Goal: Task Accomplishment & Management: Complete application form

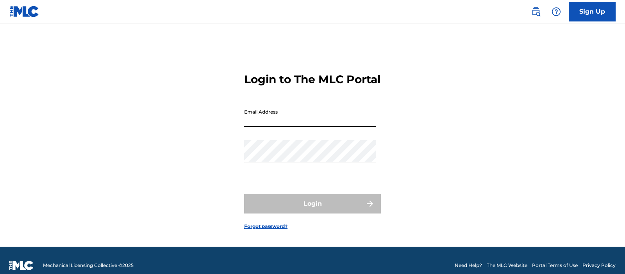
click at [297, 120] on input "Email Address" at bounding box center [310, 116] width 132 height 22
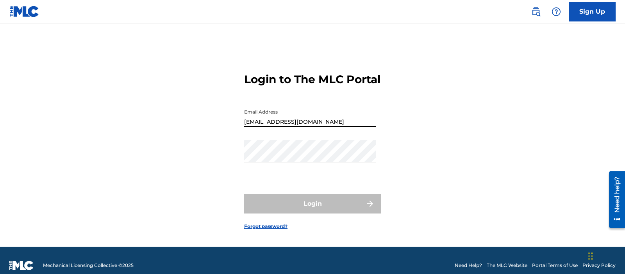
type input "[EMAIL_ADDRESS][DOMAIN_NAME]"
click at [588, 15] on link "Sign Up" at bounding box center [592, 12] width 47 height 20
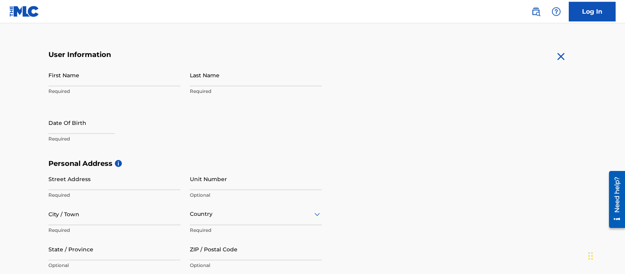
scroll to position [121, 0]
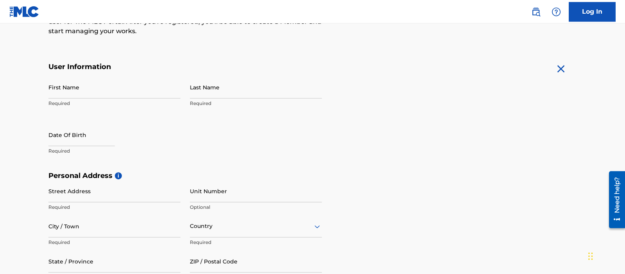
click at [118, 91] on input "First Name" at bounding box center [114, 87] width 132 height 22
type input "[PERSON_NAME]"
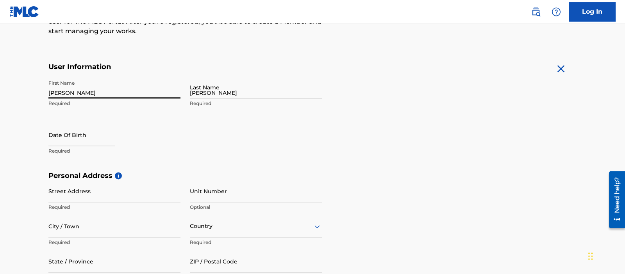
type input "[STREET_ADDRESS]"
type input "Saint Louis"
type input "US"
type input "MO"
type input "63114-4034"
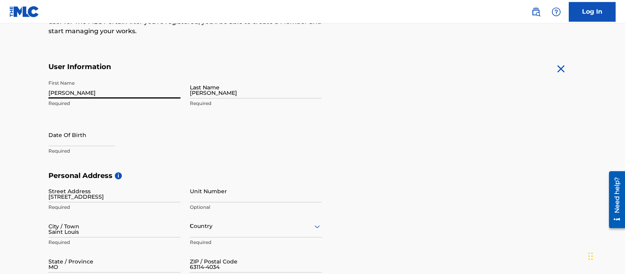
type input "314"
type input "502"
type input "6394"
type input "[EMAIL_ADDRESS][DOMAIN_NAME]"
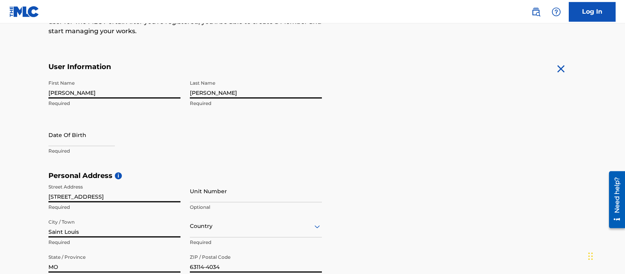
scroll to position [201, 0]
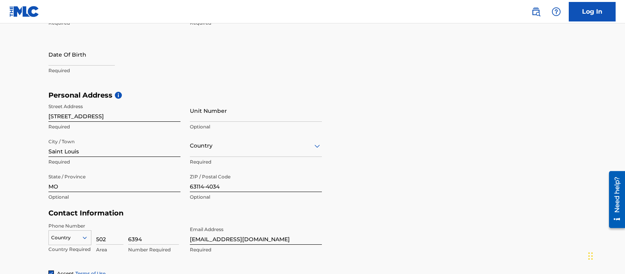
type input "US"
type input "314"
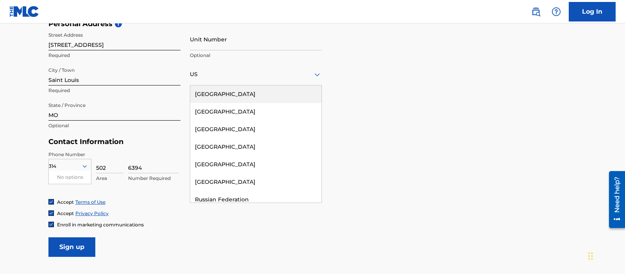
scroll to position [210, 0]
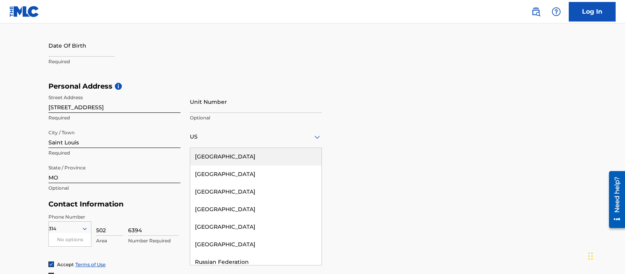
type input "Larrymus"
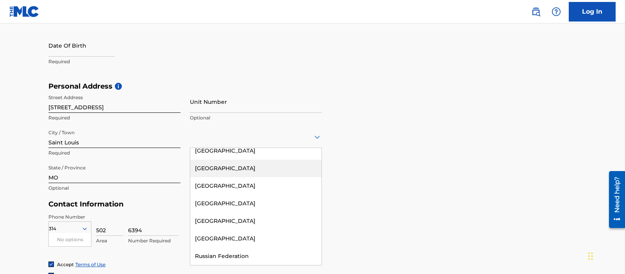
click at [430, 130] on div "Personal Address i Street Address [STREET_ADDRESS] Required Unit Number Optiona…" at bounding box center [312, 141] width 528 height 118
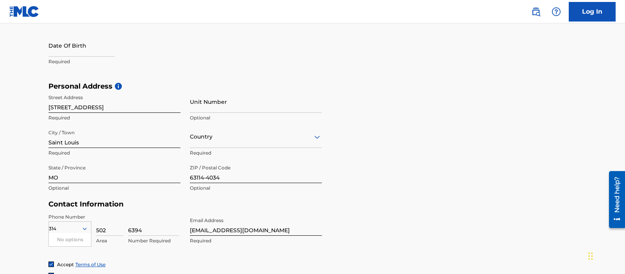
click at [308, 135] on div at bounding box center [256, 137] width 132 height 10
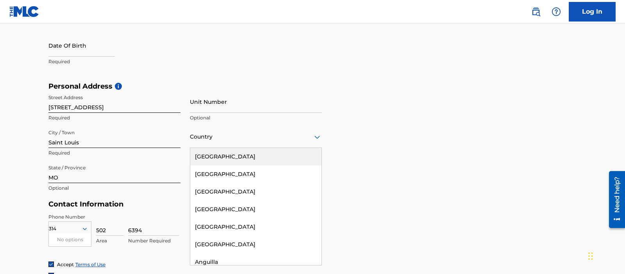
click at [259, 155] on div "[GEOGRAPHIC_DATA]" at bounding box center [255, 157] width 131 height 18
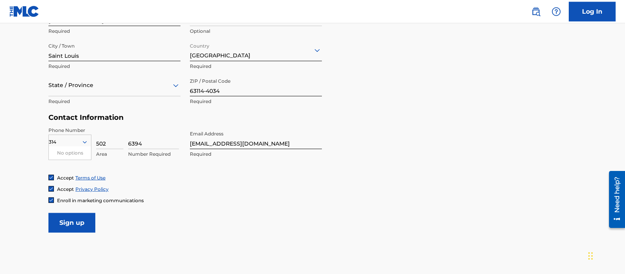
scroll to position [299, 0]
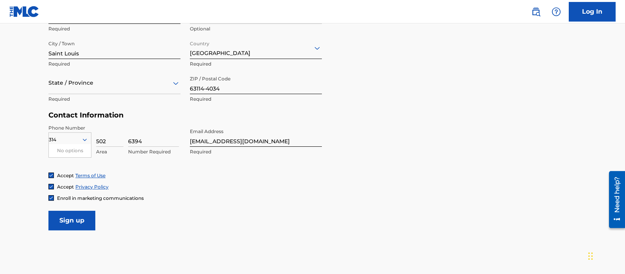
click at [129, 92] on div "State / Province" at bounding box center [114, 83] width 132 height 22
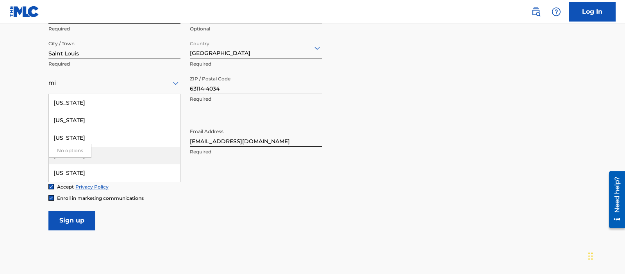
type input "mi"
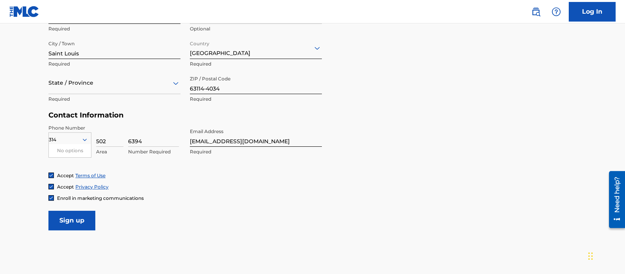
click at [71, 147] on div "No options" at bounding box center [70, 150] width 42 height 13
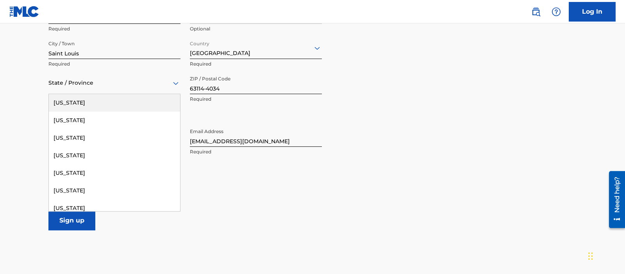
click at [95, 82] on div at bounding box center [114, 83] width 132 height 10
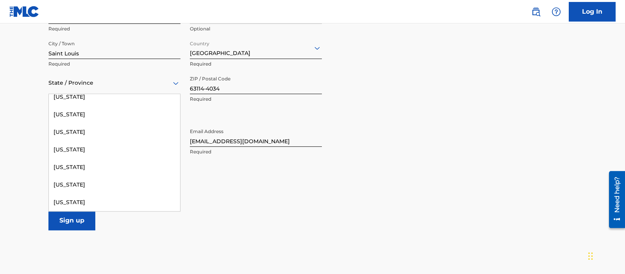
scroll to position [395, 0]
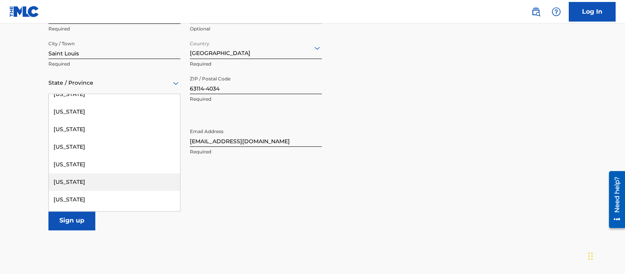
click at [61, 181] on div "[US_STATE]" at bounding box center [114, 182] width 131 height 18
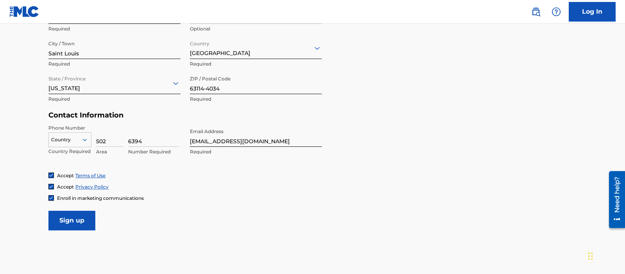
click at [62, 221] on input "Sign up" at bounding box center [71, 221] width 47 height 20
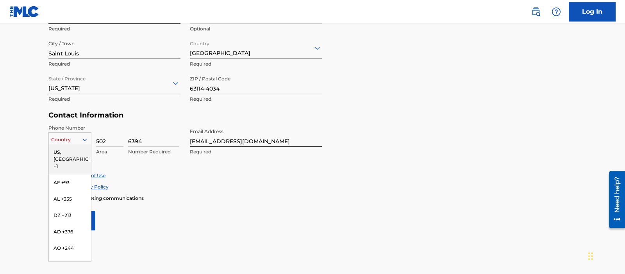
click at [84, 136] on div at bounding box center [70, 140] width 42 height 9
click at [78, 152] on div "US, [GEOGRAPHIC_DATA] +1" at bounding box center [70, 159] width 42 height 30
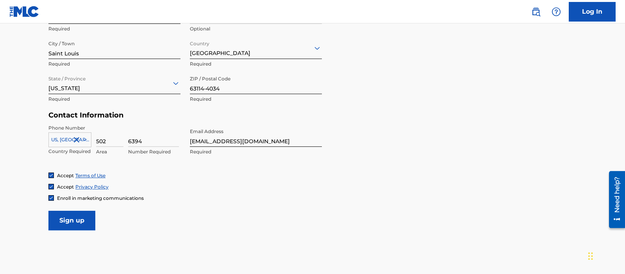
click at [77, 220] on input "Sign up" at bounding box center [71, 221] width 47 height 20
click at [87, 142] on icon at bounding box center [84, 139] width 7 height 7
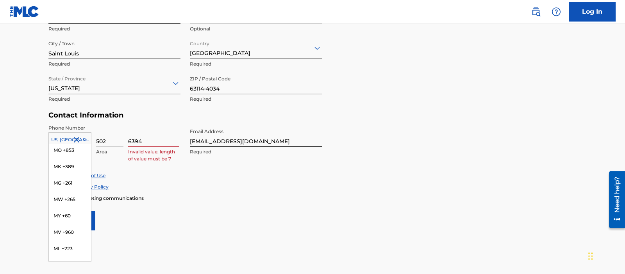
scroll to position [1859, 0]
click at [67, 153] on div "MO +853" at bounding box center [70, 161] width 42 height 16
click at [88, 139] on div at bounding box center [83, 139] width 16 height 9
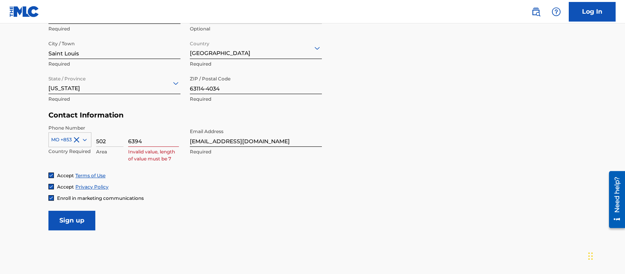
click at [66, 137] on div at bounding box center [70, 140] width 42 height 9
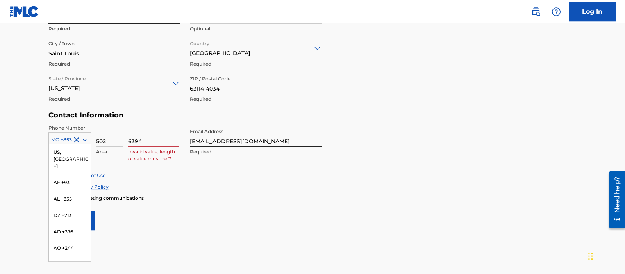
click at [57, 139] on div at bounding box center [70, 140] width 42 height 9
click at [66, 188] on div "LY +218" at bounding box center [70, 196] width 42 height 16
click at [64, 136] on div at bounding box center [70, 140] width 42 height 9
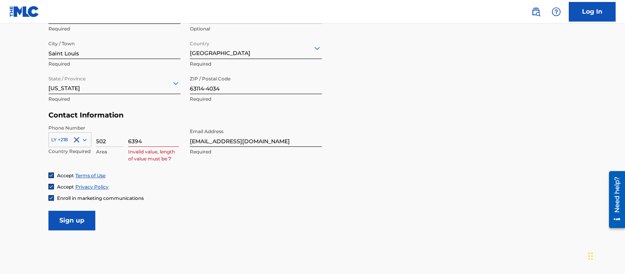
click at [85, 138] on icon at bounding box center [84, 139] width 7 height 7
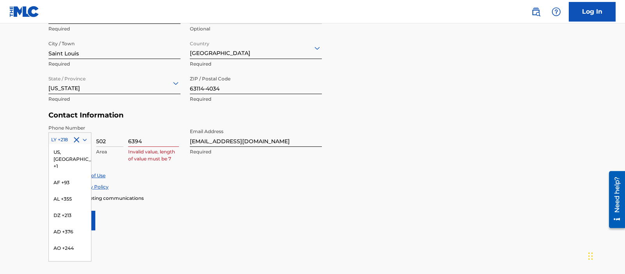
click at [85, 138] on icon at bounding box center [84, 139] width 7 height 7
type input "US"
type input "MO"
type input "314"
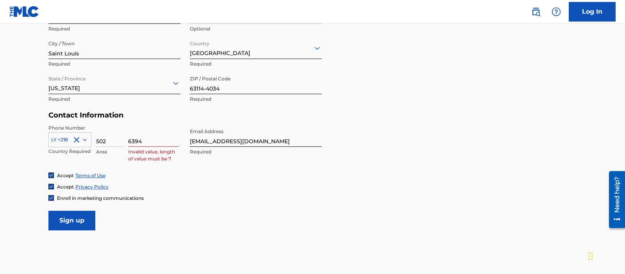
type input "US"
type input "MO"
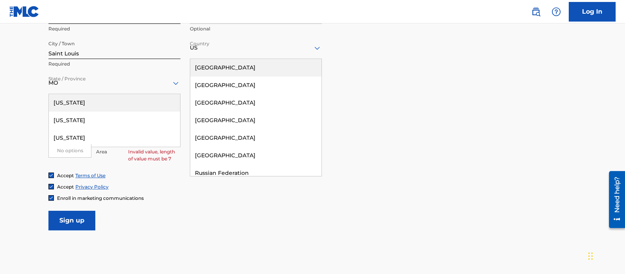
type input "314"
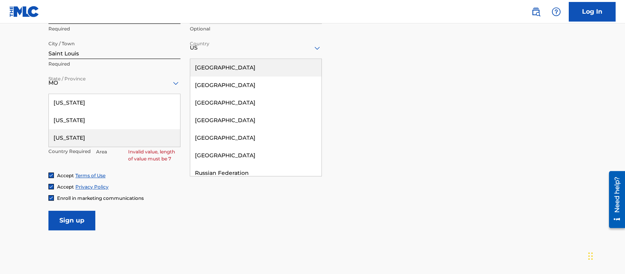
click at [292, 200] on div "Enroll in marketing communications" at bounding box center [312, 198] width 528 height 7
click at [371, 120] on form "User Information First Name Larrymus Required Last Name [PERSON_NAME] Required …" at bounding box center [312, 57] width 528 height 346
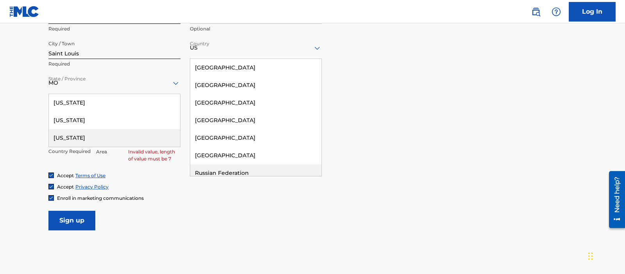
click at [228, 214] on form "User Information First Name Larrymus Required Last Name [PERSON_NAME] Required …" at bounding box center [312, 57] width 528 height 346
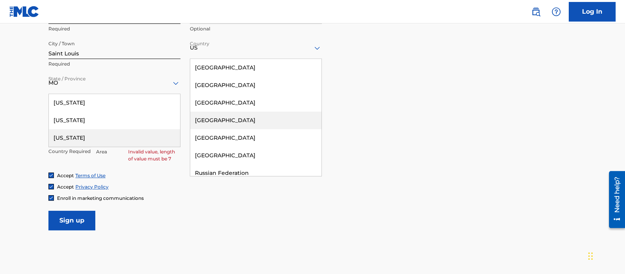
click at [190, 127] on div "[GEOGRAPHIC_DATA] [GEOGRAPHIC_DATA] [GEOGRAPHIC_DATA] [GEOGRAPHIC_DATA] [GEOGRA…" at bounding box center [256, 118] width 132 height 118
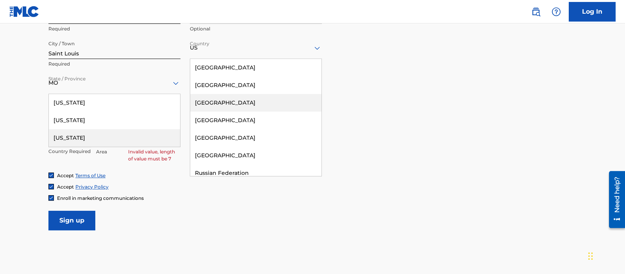
scroll to position [6, 0]
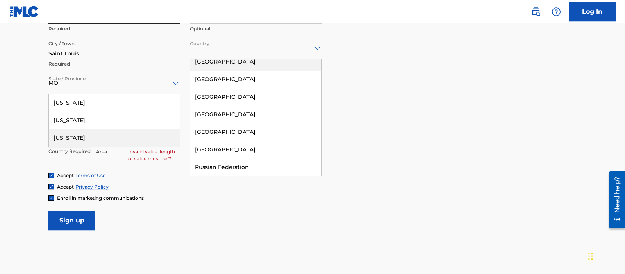
click at [254, 55] on div at bounding box center [256, 48] width 132 height 22
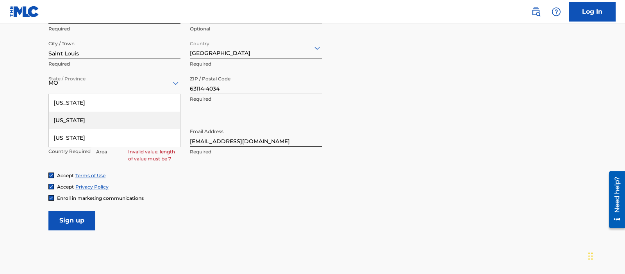
click at [199, 198] on div "Enroll in marketing communications" at bounding box center [312, 198] width 528 height 7
click at [221, 141] on input "[EMAIL_ADDRESS][DOMAIN_NAME]" at bounding box center [256, 136] width 132 height 22
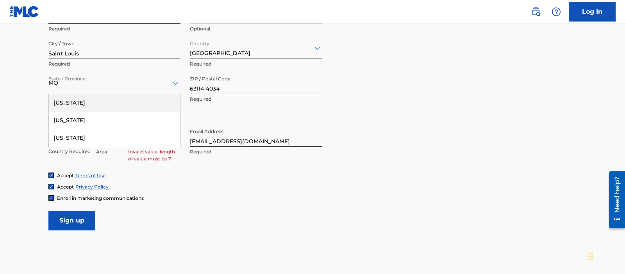
click at [132, 102] on div "[US_STATE]" at bounding box center [114, 103] width 131 height 18
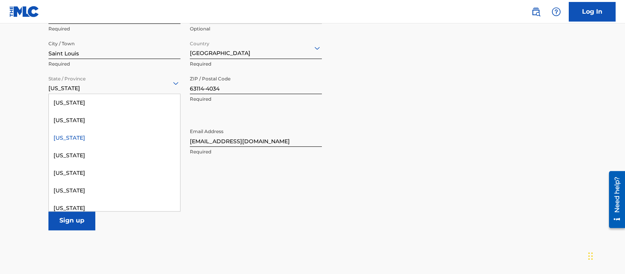
click at [174, 83] on icon at bounding box center [175, 83] width 9 height 9
click at [83, 137] on div "[US_STATE]" at bounding box center [114, 137] width 131 height 18
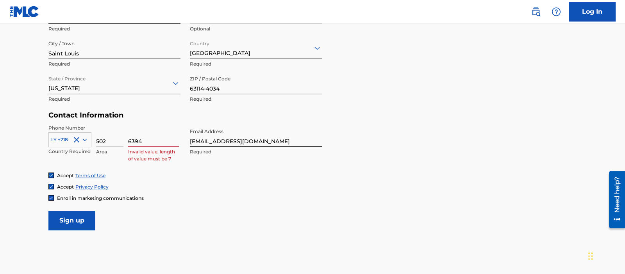
click at [109, 141] on input "502" at bounding box center [109, 136] width 27 height 22
type input "5"
type input "314"
click at [157, 144] on input "6394" at bounding box center [153, 136] width 51 height 22
type input "6"
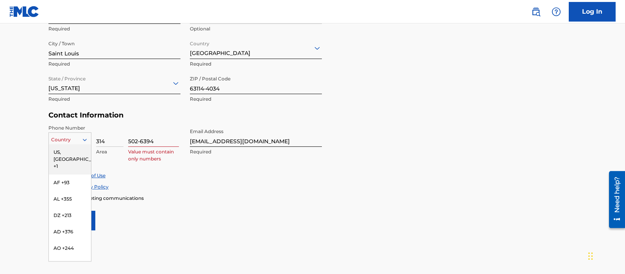
click at [85, 137] on icon at bounding box center [84, 139] width 7 height 7
click at [70, 151] on div "US, [GEOGRAPHIC_DATA] +1" at bounding box center [70, 159] width 42 height 30
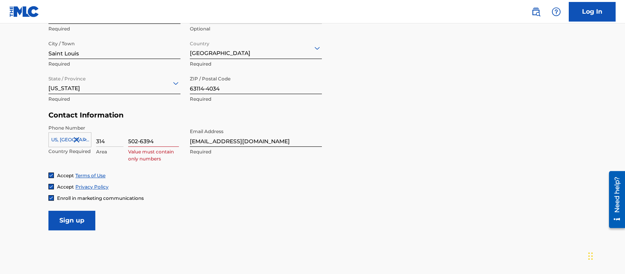
click at [212, 187] on div "Accept Privacy Policy" at bounding box center [312, 187] width 528 height 7
click at [268, 143] on input "[EMAIL_ADDRESS][DOMAIN_NAME]" at bounding box center [256, 136] width 132 height 22
click at [80, 224] on input "Sign up" at bounding box center [71, 221] width 47 height 20
click at [109, 143] on input "314" at bounding box center [109, 136] width 27 height 22
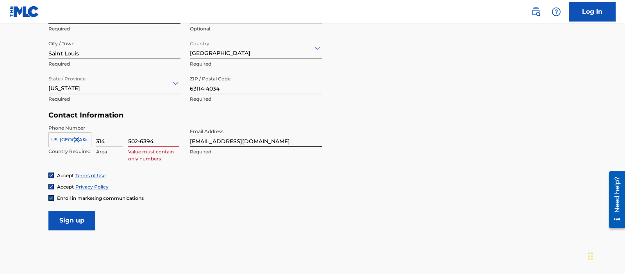
click at [129, 142] on input "502-6394" at bounding box center [153, 136] width 51 height 22
click at [165, 144] on input "[PHONE_NUMBER]" at bounding box center [153, 136] width 51 height 22
click at [341, 168] on form "User Information First Name Larrymus Required Last Name [PERSON_NAME] Required …" at bounding box center [312, 57] width 528 height 346
click at [383, 115] on form "User Information First Name Larrymus Required Last Name [PERSON_NAME] Required …" at bounding box center [312, 57] width 528 height 346
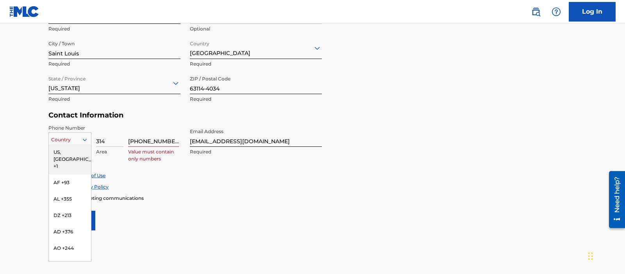
click at [61, 139] on div at bounding box center [70, 140] width 42 height 9
click at [71, 154] on div "US, [GEOGRAPHIC_DATA] +1" at bounding box center [70, 159] width 42 height 30
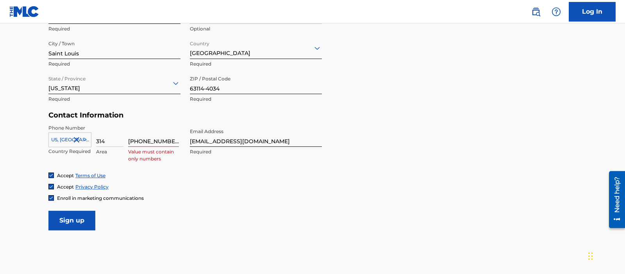
click at [139, 142] on input "[PHONE_NUMBER]" at bounding box center [153, 136] width 51 height 22
type input "5026394"
click at [82, 218] on input "Sign up" at bounding box center [71, 221] width 47 height 20
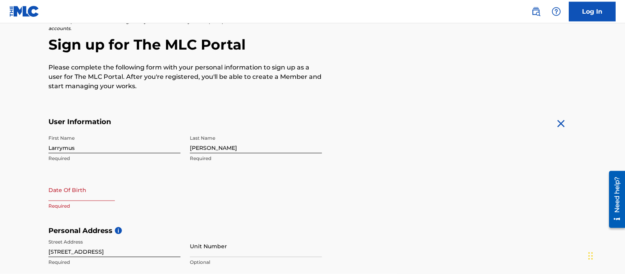
scroll to position [65, 0]
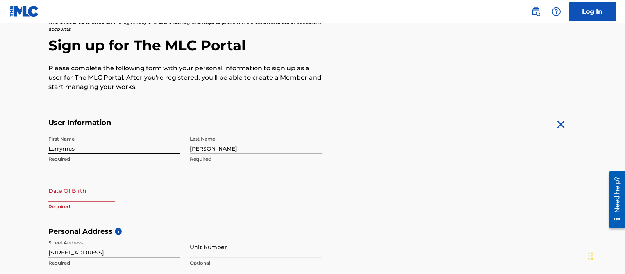
click at [112, 150] on input "Larrymus" at bounding box center [114, 143] width 132 height 22
type input "[PERSON_NAME]"
click at [0, 137] on main "The MLC uses identity verification before a user is registered to comply with K…" at bounding box center [312, 234] width 625 height 550
click at [90, 198] on input "text" at bounding box center [81, 191] width 66 height 22
select select "7"
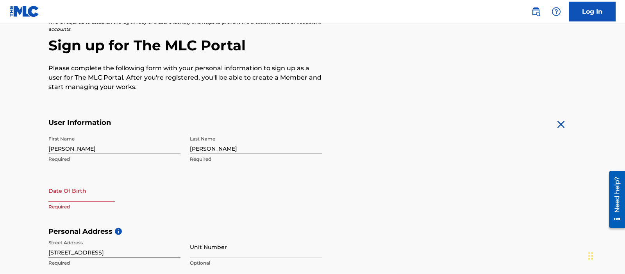
select select "2025"
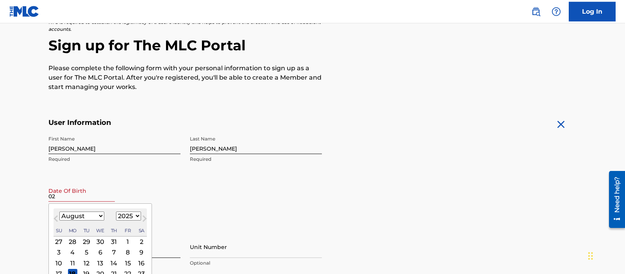
type input "02"
click at [116, 212] on select "1899 1900 1901 1902 1903 1904 1905 1906 1907 1908 1909 1910 1911 1912 1913 1914…" at bounding box center [128, 216] width 25 height 9
select select "1984"
click option "1984" at bounding box center [0, 0] width 0 height 0
click at [59, 212] on select "January February March April May June July August September October November De…" at bounding box center [81, 216] width 45 height 9
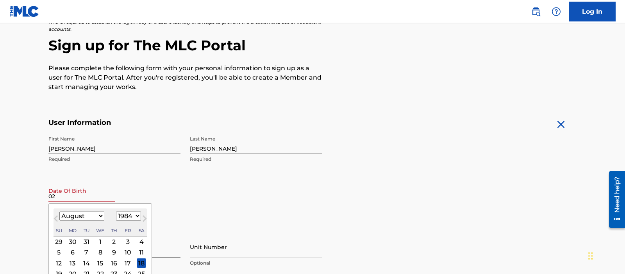
select select "1"
click option "February" at bounding box center [0, 0] width 0 height 0
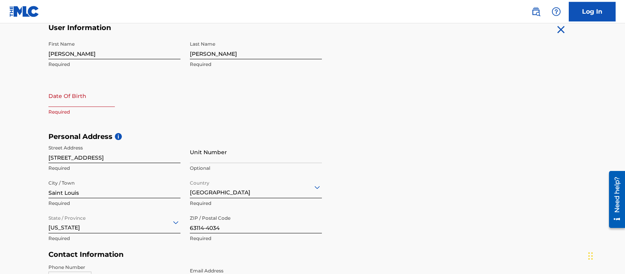
scroll to position [165, 0]
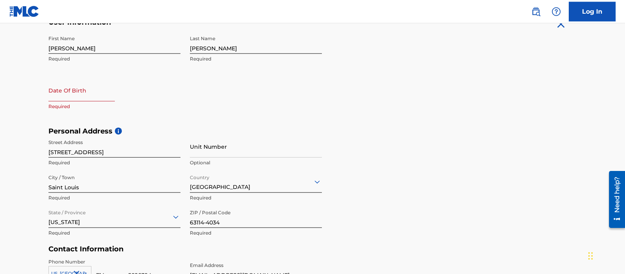
click at [71, 97] on input "text" at bounding box center [81, 90] width 66 height 22
select select "7"
select select "2025"
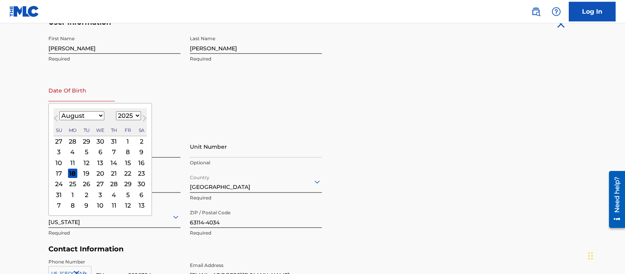
click at [59, 111] on select "January February March April May June July August September October November De…" at bounding box center [81, 115] width 45 height 9
select select "1"
click option "February" at bounding box center [0, 0] width 0 height 0
click at [102, 163] on div "12" at bounding box center [100, 162] width 9 height 9
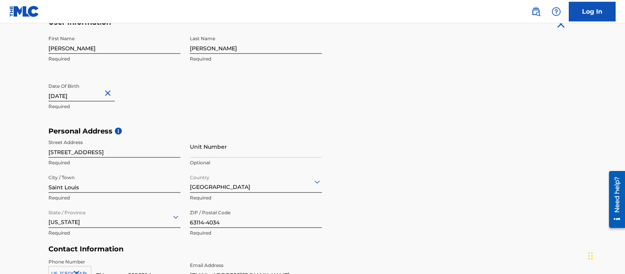
type input "[DATE]"
click at [20, 107] on main "The MLC uses identity verification before a user is registered to comply with K…" at bounding box center [312, 133] width 625 height 550
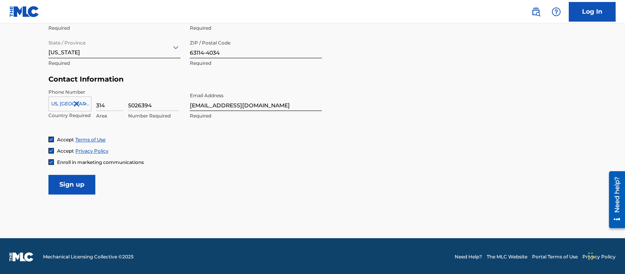
scroll to position [336, 0]
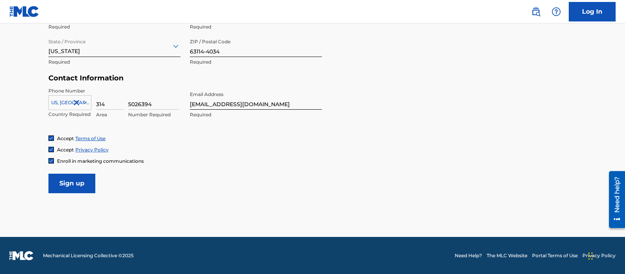
click at [83, 181] on input "Sign up" at bounding box center [71, 184] width 47 height 20
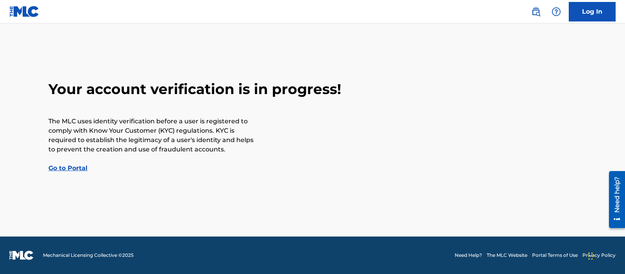
click at [73, 169] on link "Go to Portal" at bounding box center [67, 167] width 39 height 7
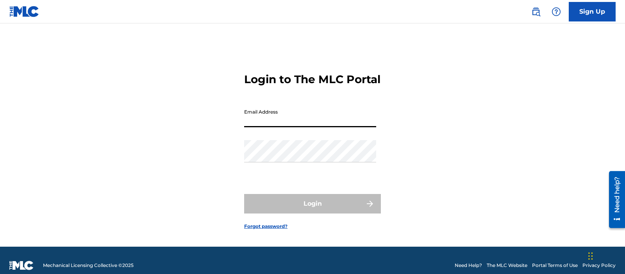
click at [264, 127] on input "Email Address" at bounding box center [310, 116] width 132 height 22
type input "[EMAIL_ADDRESS][DOMAIN_NAME]"
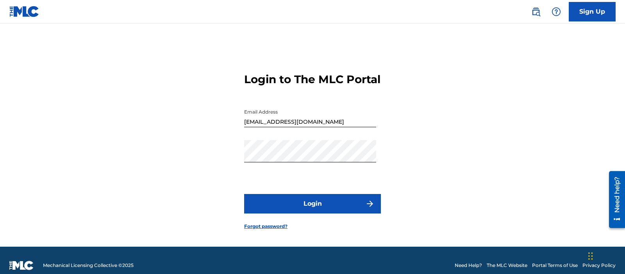
click at [290, 211] on button "Login" at bounding box center [312, 204] width 137 height 20
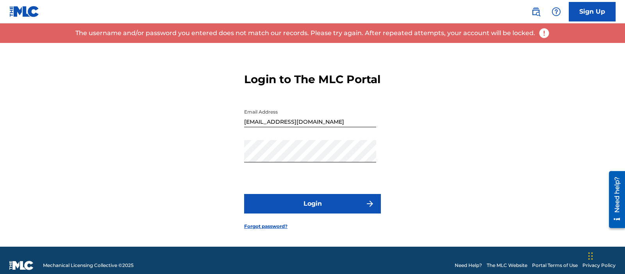
click at [424, 109] on div "Login to The MLC Portal Email Address [EMAIL_ADDRESS][DOMAIN_NAME] Password Log…" at bounding box center [312, 145] width 547 height 204
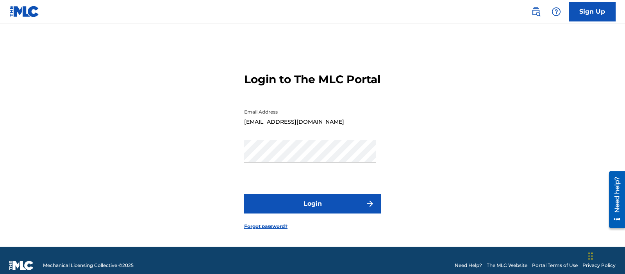
click at [534, 9] on img at bounding box center [535, 11] width 9 height 9
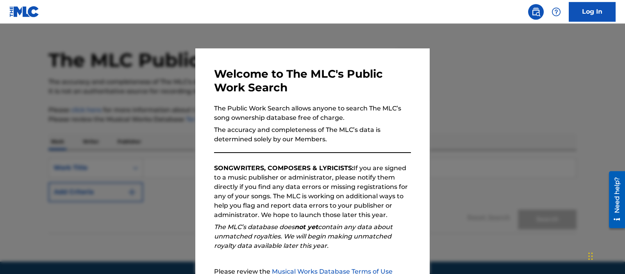
scroll to position [41, 0]
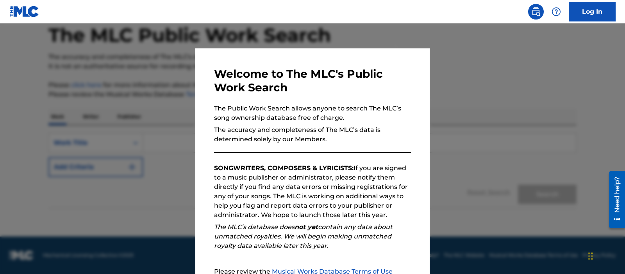
click at [400, 191] on p "SONGWRITERS, COMPOSERS & LYRICISTS: If you are signed to a music publisher or a…" at bounding box center [312, 192] width 197 height 56
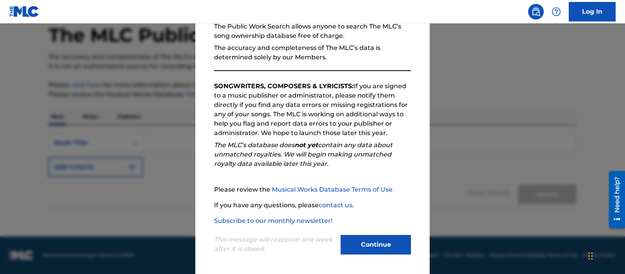
scroll to position [83, 0]
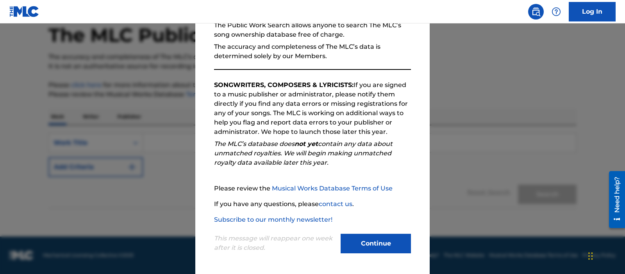
click at [381, 243] on button "Continue" at bounding box center [376, 244] width 70 height 20
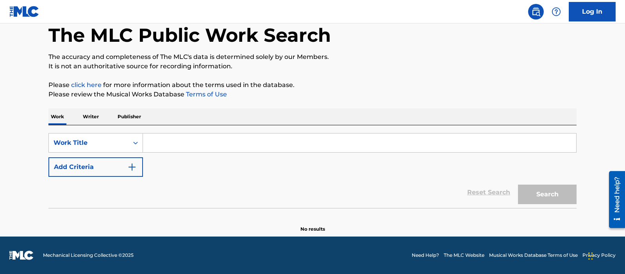
click at [284, 143] on input "Search Form" at bounding box center [359, 143] width 433 height 19
type input "b"
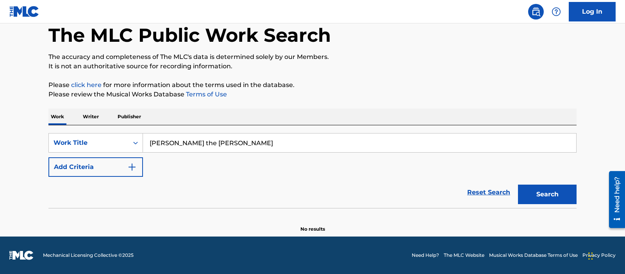
type input "[PERSON_NAME] the [PERSON_NAME]"
click at [95, 116] on p "Writer" at bounding box center [90, 117] width 21 height 16
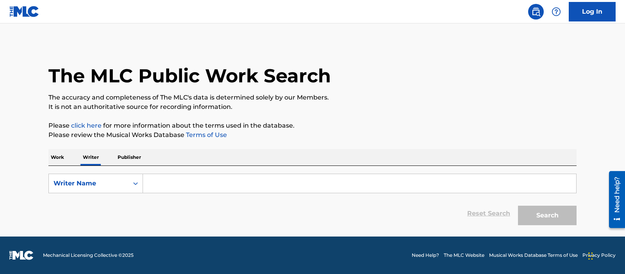
click at [380, 185] on input "Search Form" at bounding box center [359, 183] width 433 height 19
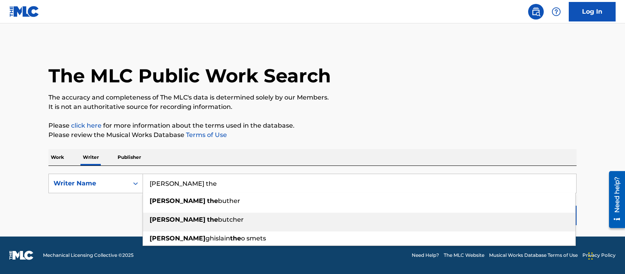
click at [310, 219] on div "[PERSON_NAME] the butcher" at bounding box center [359, 220] width 432 height 14
type input "[PERSON_NAME] the [PERSON_NAME]"
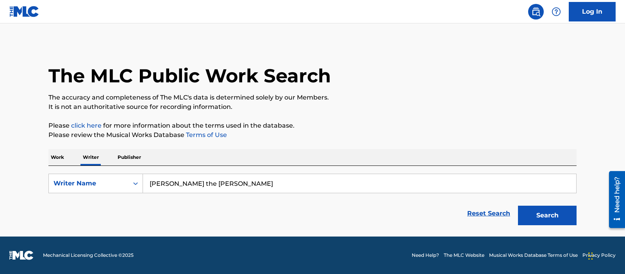
click at [546, 206] on button "Search" at bounding box center [547, 216] width 59 height 20
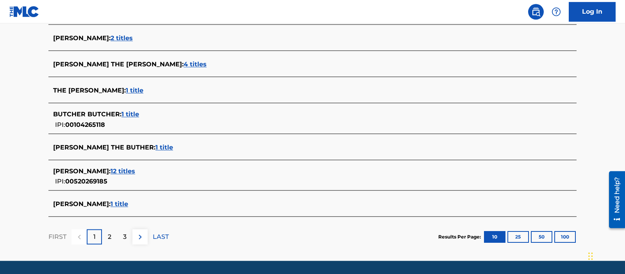
scroll to position [328, 0]
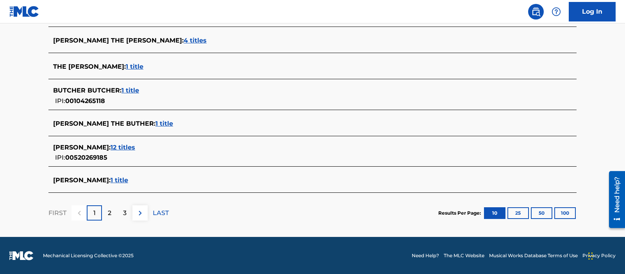
click at [155, 121] on span "1 title" at bounding box center [164, 123] width 18 height 7
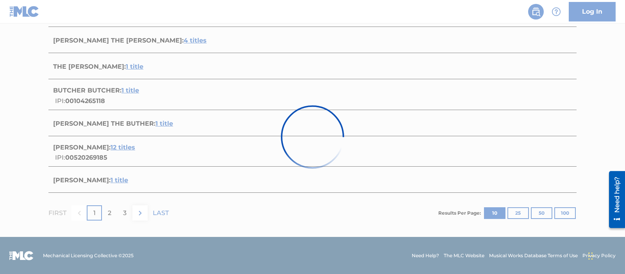
scroll to position [127, 0]
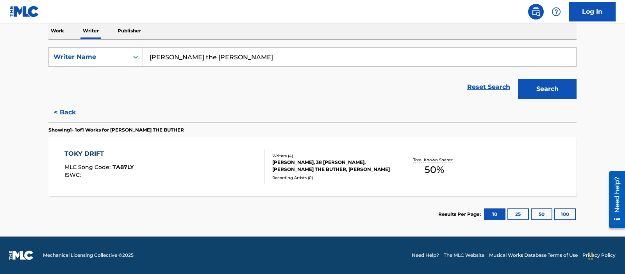
click at [93, 155] on div "TOKY DRIFT" at bounding box center [98, 153] width 69 height 9
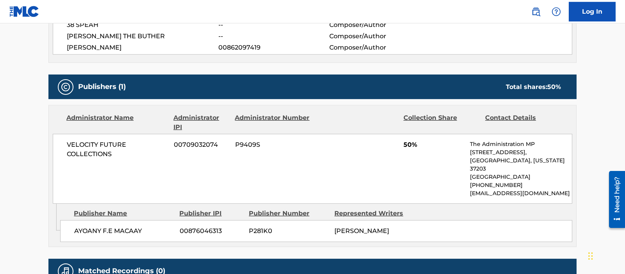
scroll to position [323, 0]
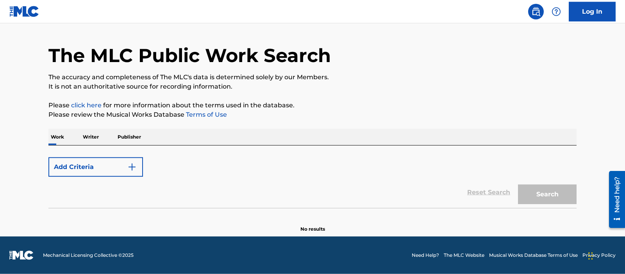
scroll to position [20, 0]
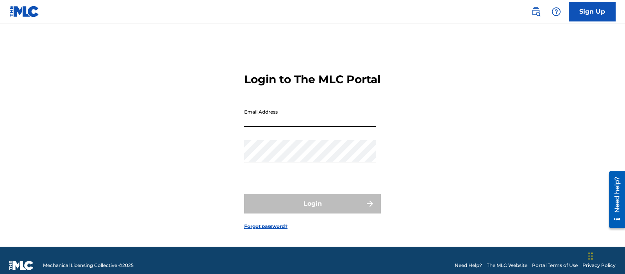
click at [331, 127] on input "Email Address" at bounding box center [310, 116] width 132 height 22
type input "[EMAIL_ADDRESS][DOMAIN_NAME]"
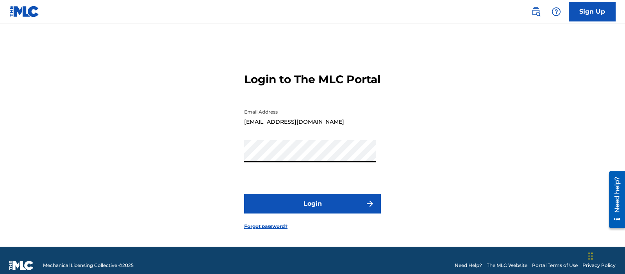
click at [244, 194] on button "Login" at bounding box center [312, 204] width 137 height 20
